Goal: Information Seeking & Learning: Learn about a topic

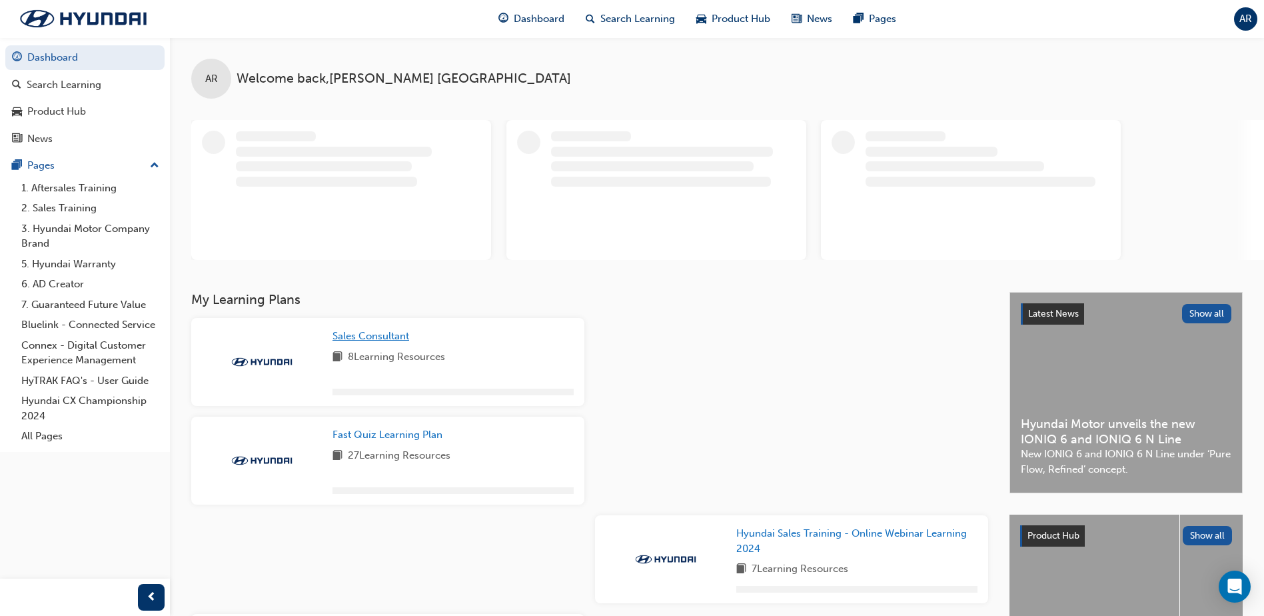
click at [377, 335] on span "Sales Consultant" at bounding box center [371, 336] width 77 height 12
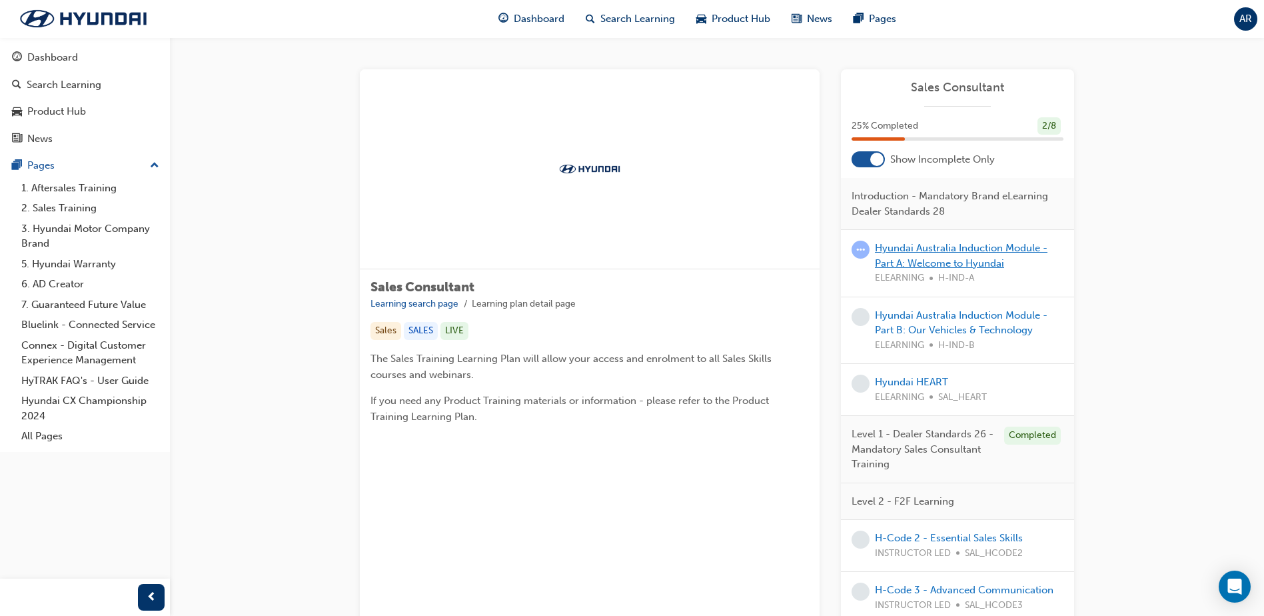
click at [932, 250] on link "Hyundai Australia Induction Module - Part A: Welcome to Hyundai" at bounding box center [961, 255] width 173 height 27
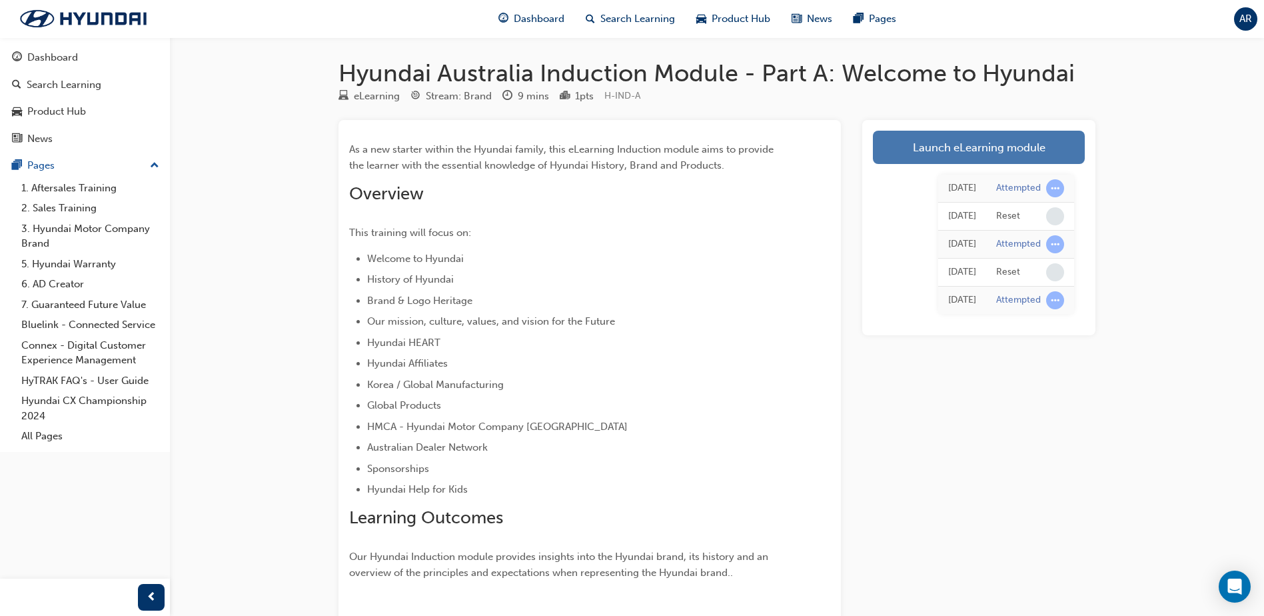
click at [974, 149] on link "Launch eLearning module" at bounding box center [979, 147] width 212 height 33
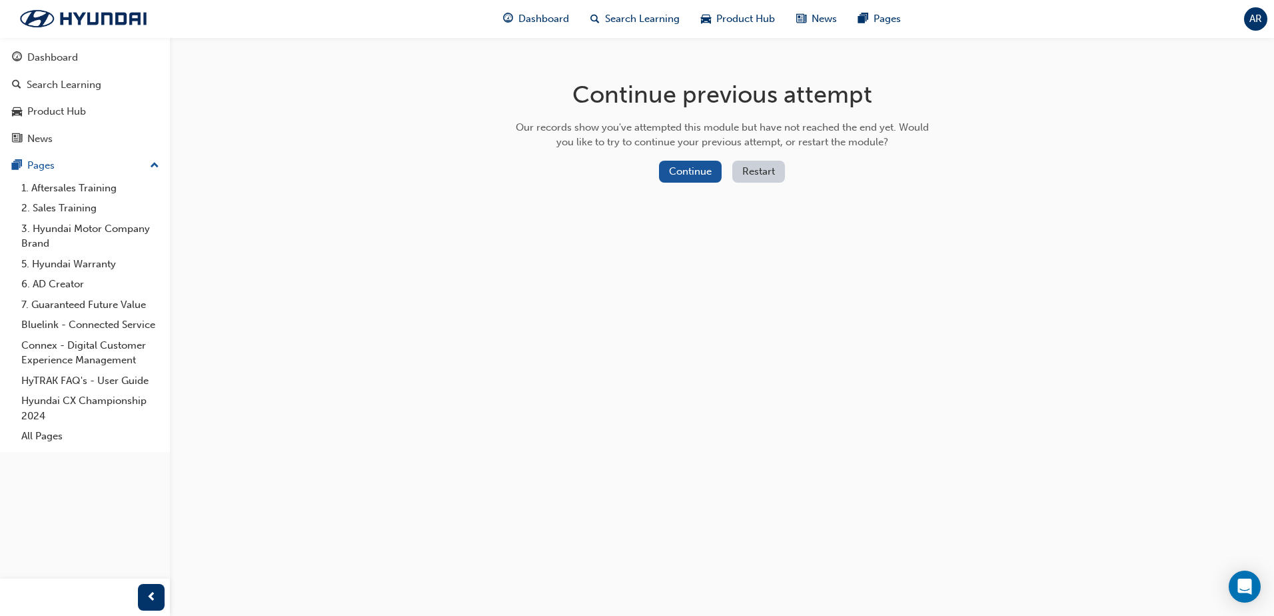
click at [774, 173] on button "Restart" at bounding box center [758, 172] width 53 height 22
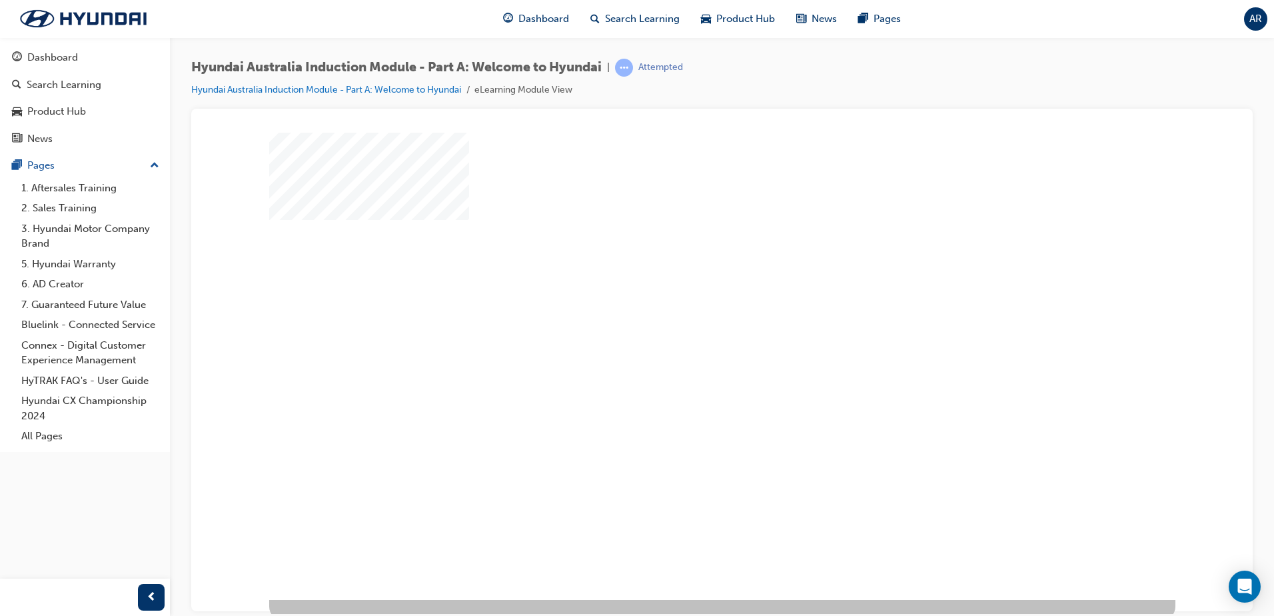
scroll to position [19, 0]
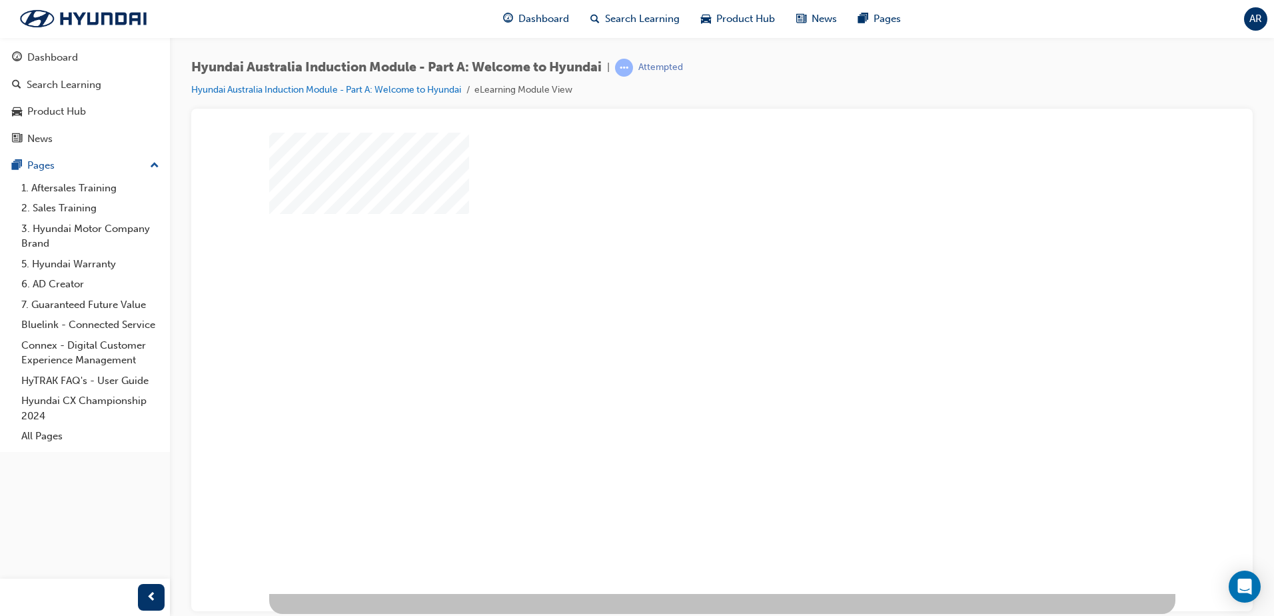
click at [684, 315] on div "play" at bounding box center [684, 315] width 0 height 0
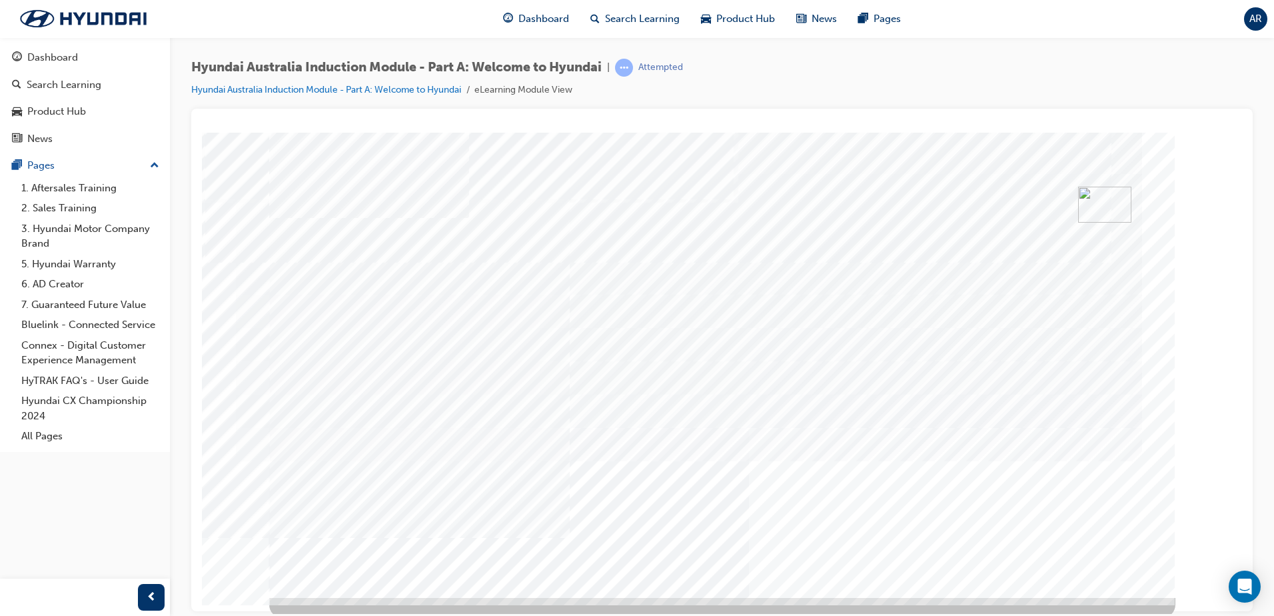
scroll to position [19, 0]
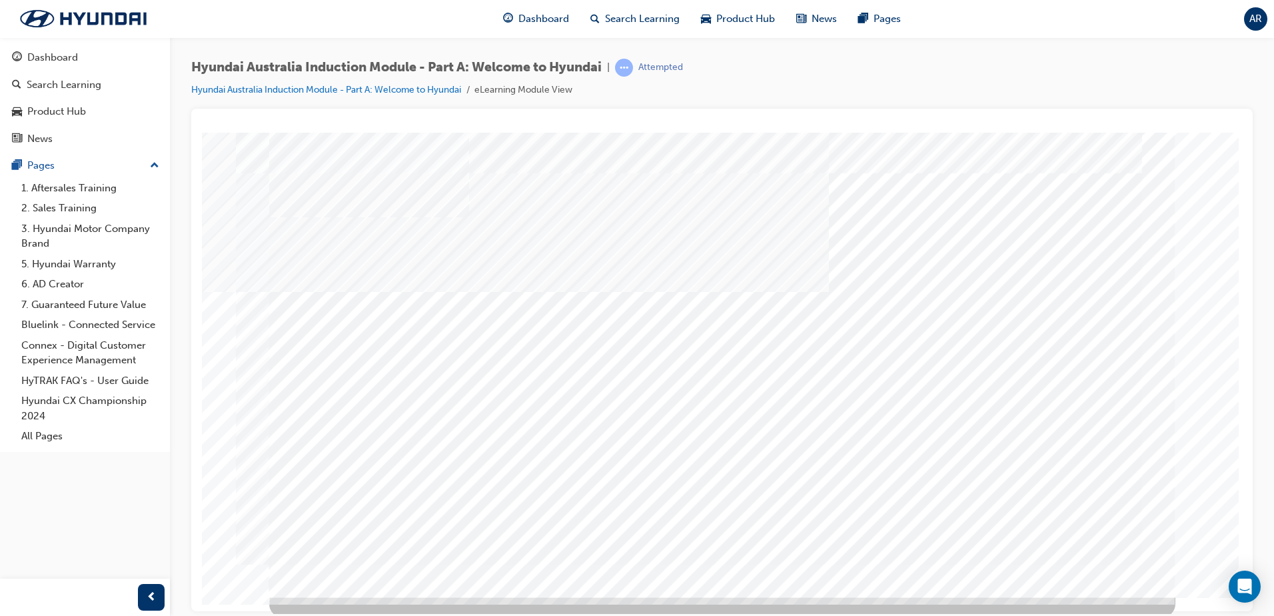
scroll to position [19, 0]
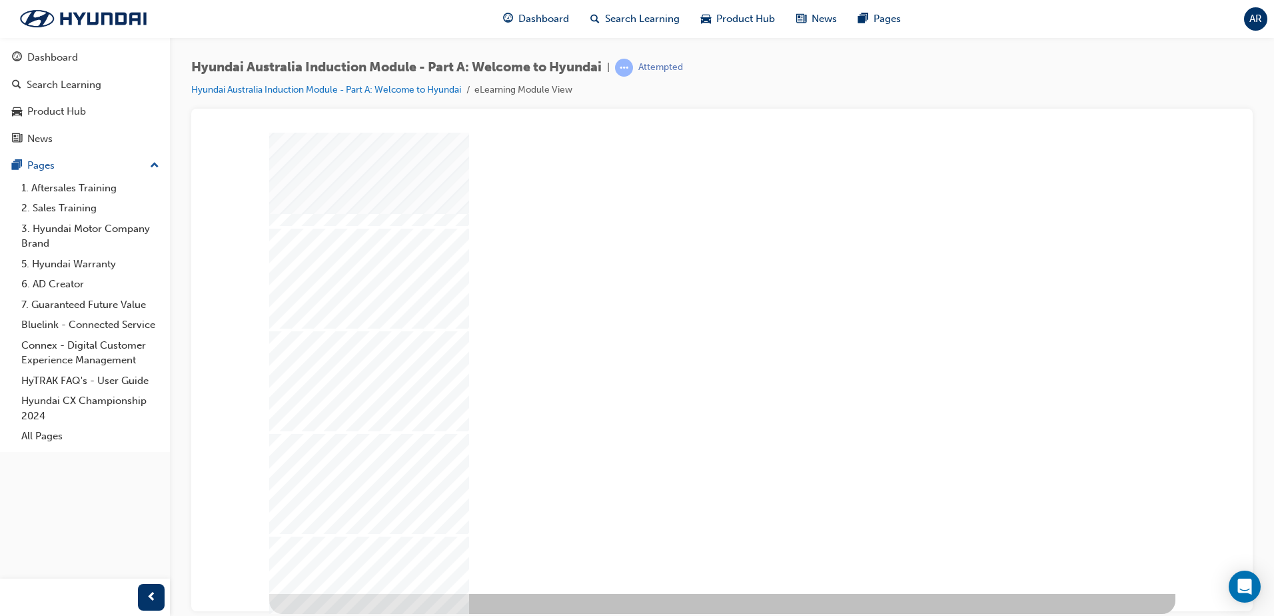
scroll to position [0, 0]
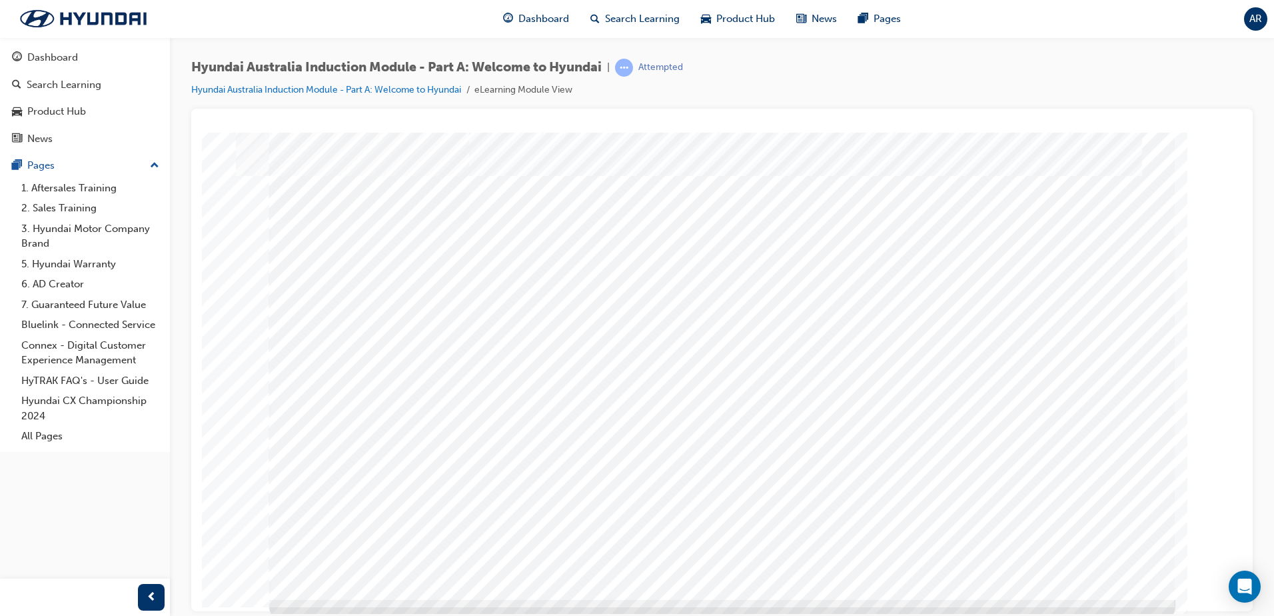
scroll to position [19, 0]
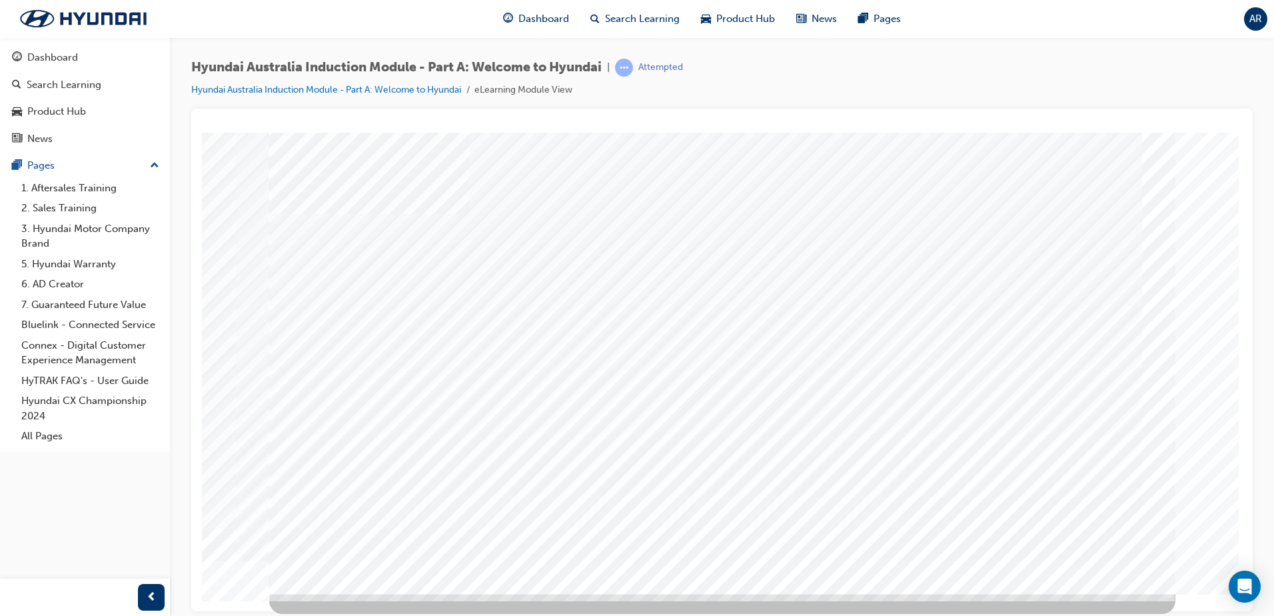
scroll to position [0, 0]
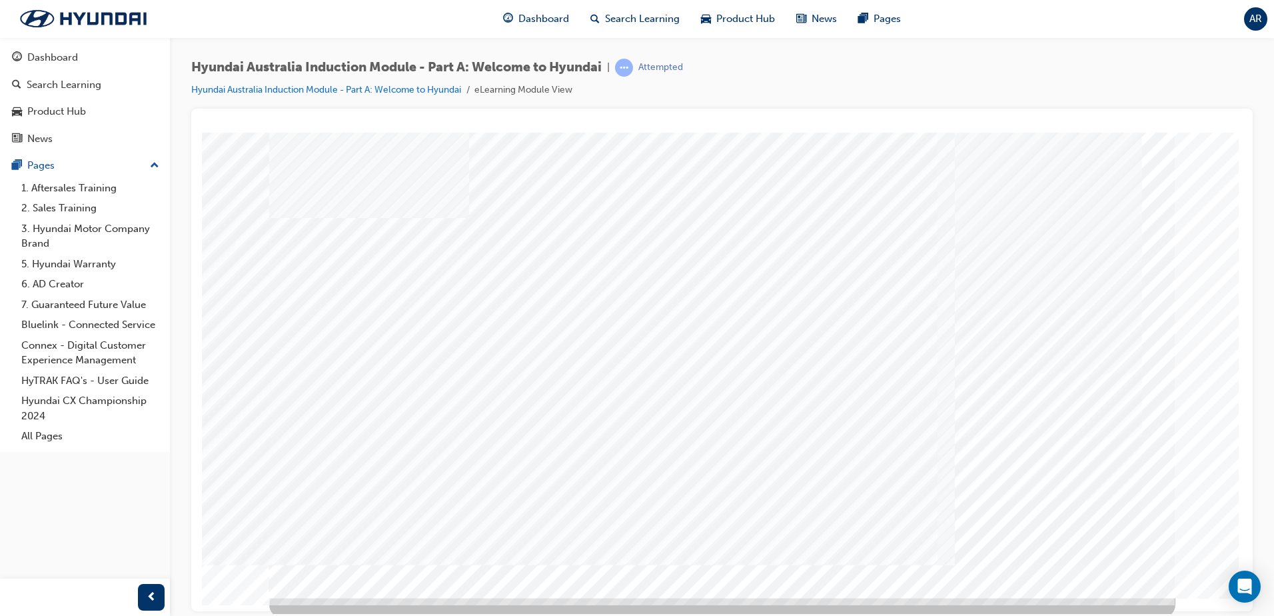
scroll to position [19, 0]
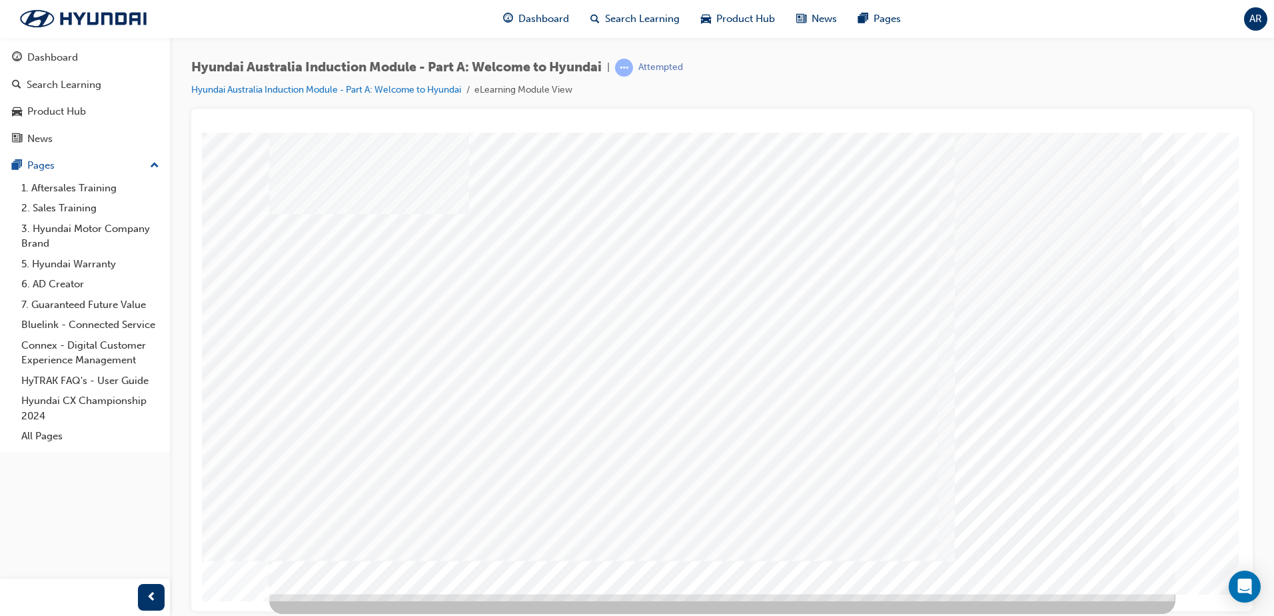
drag, startPoint x: 425, startPoint y: 433, endPoint x: 419, endPoint y: 473, distance: 39.8
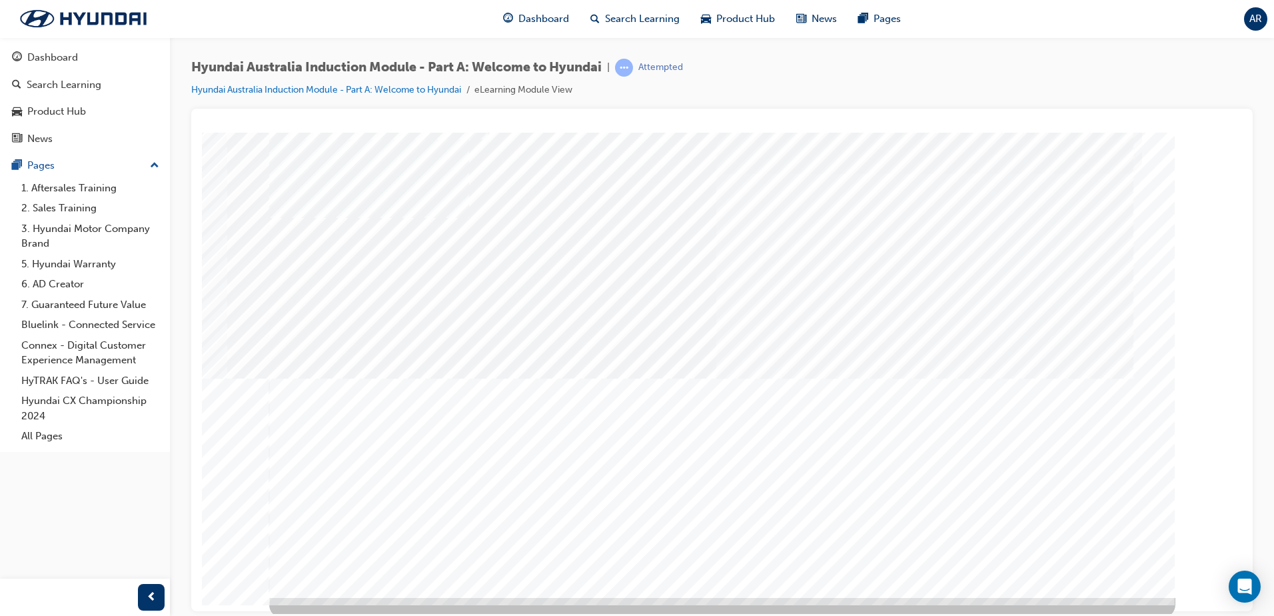
scroll to position [19, 0]
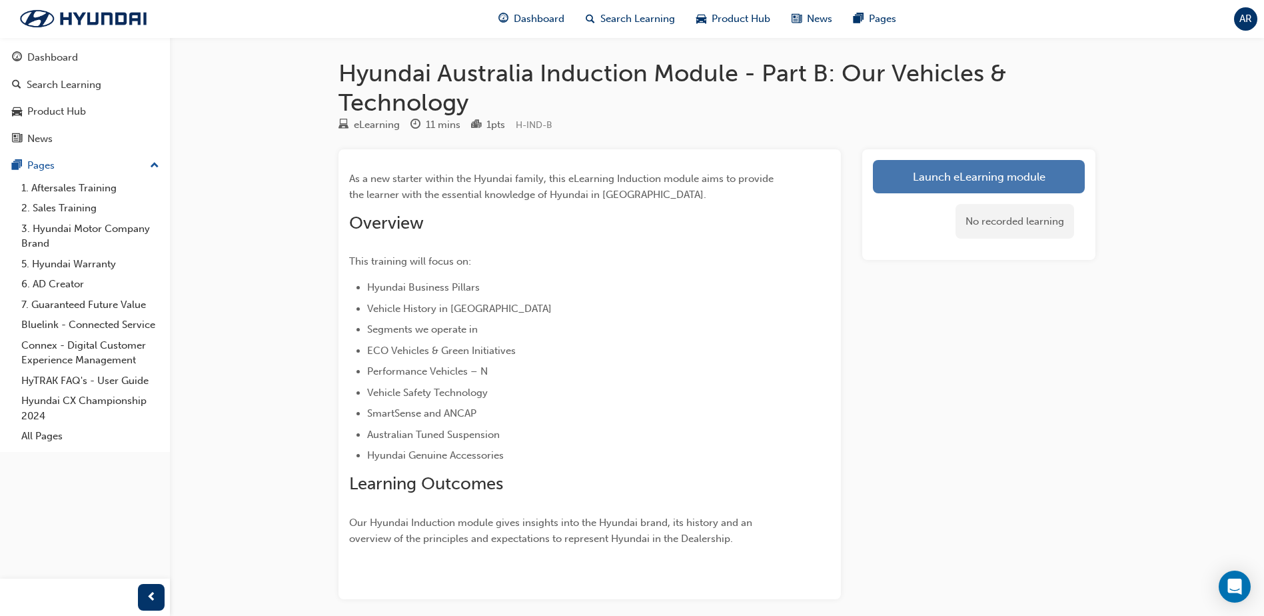
click at [964, 169] on link "Launch eLearning module" at bounding box center [979, 176] width 212 height 33
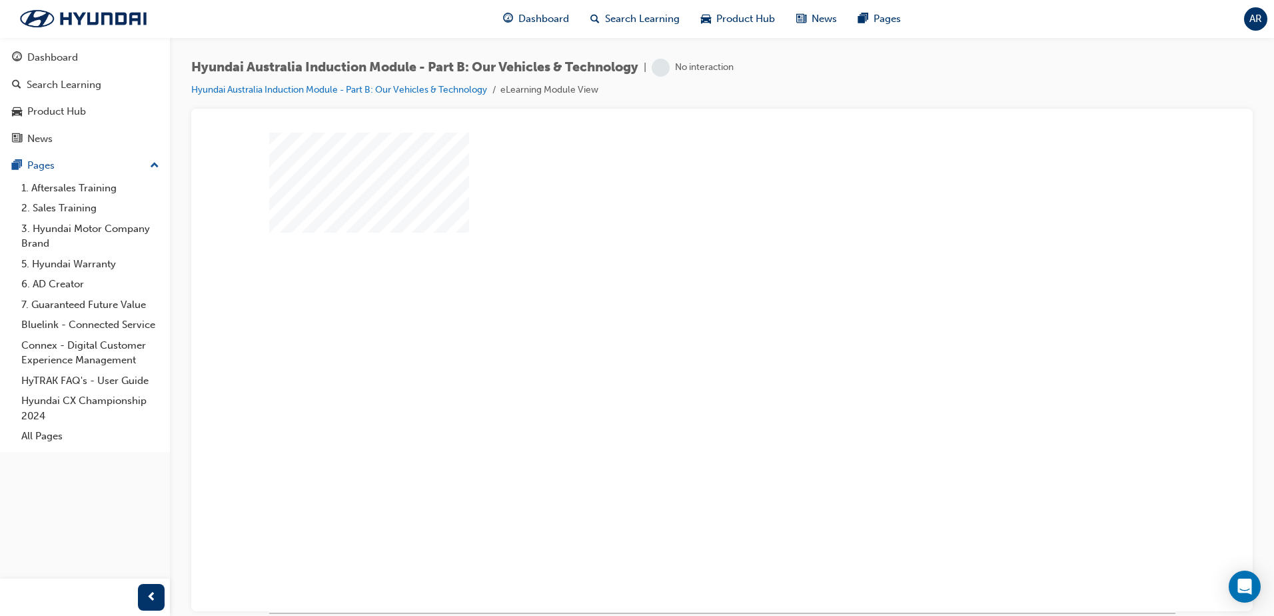
click at [684, 333] on div "play" at bounding box center [684, 333] width 0 height 0
